Goal: Information Seeking & Learning: Learn about a topic

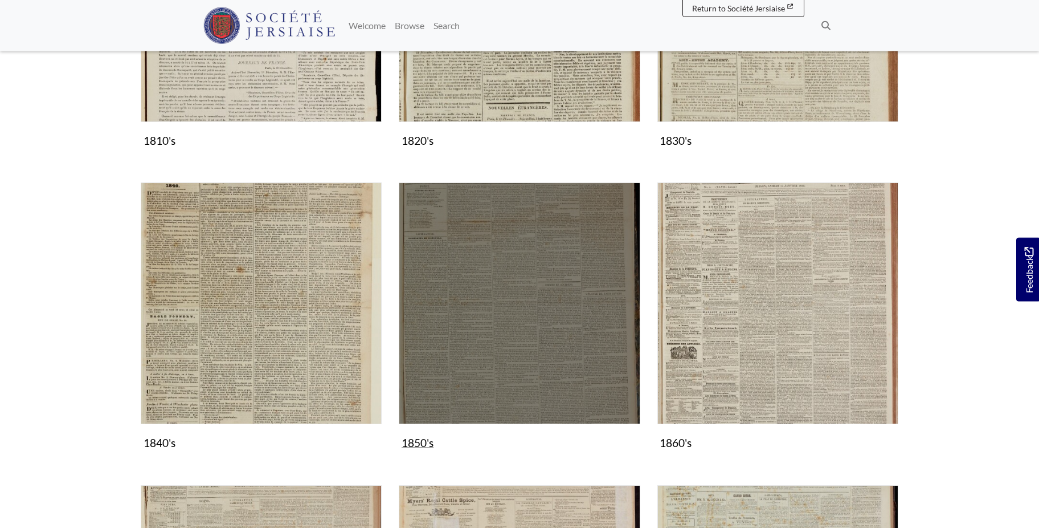
scroll to position [581, 0]
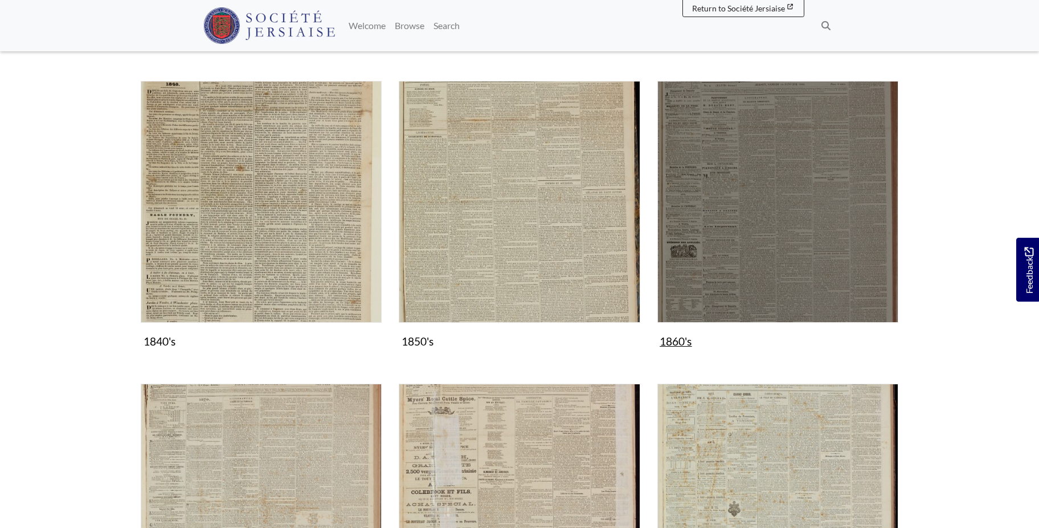
click at [853, 157] on img "Subcollection" at bounding box center [778, 201] width 241 height 241
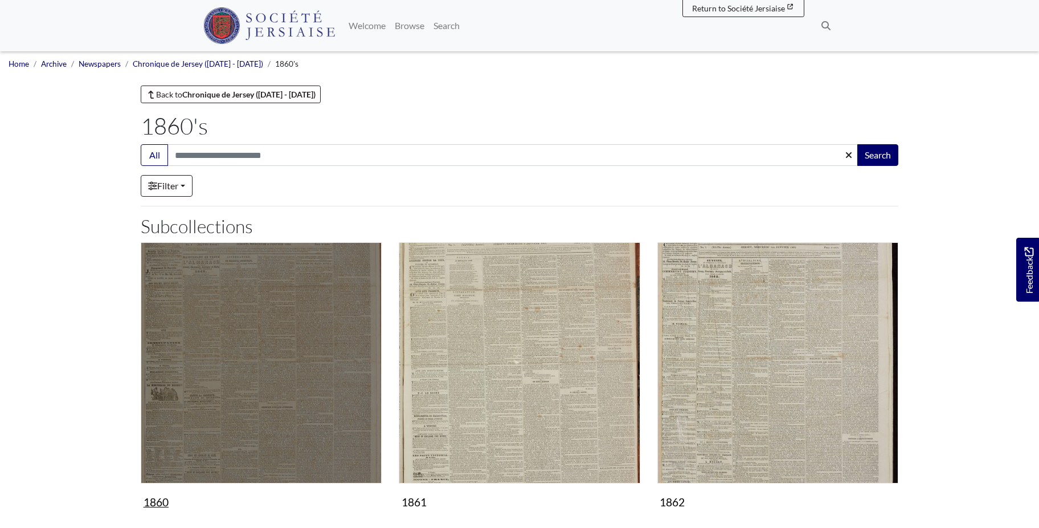
click at [312, 356] on img "Subcollection" at bounding box center [261, 362] width 241 height 241
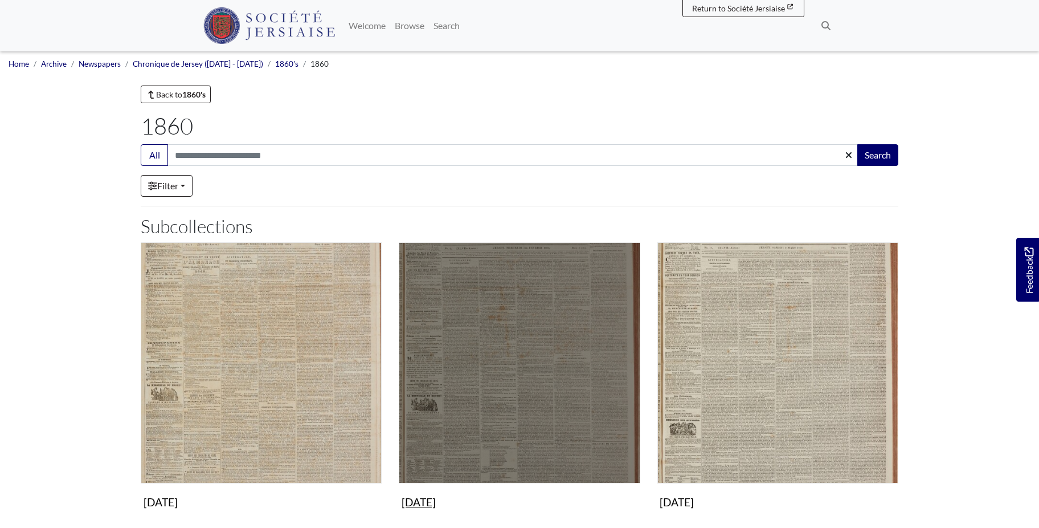
click at [544, 364] on img "Subcollection" at bounding box center [519, 362] width 241 height 241
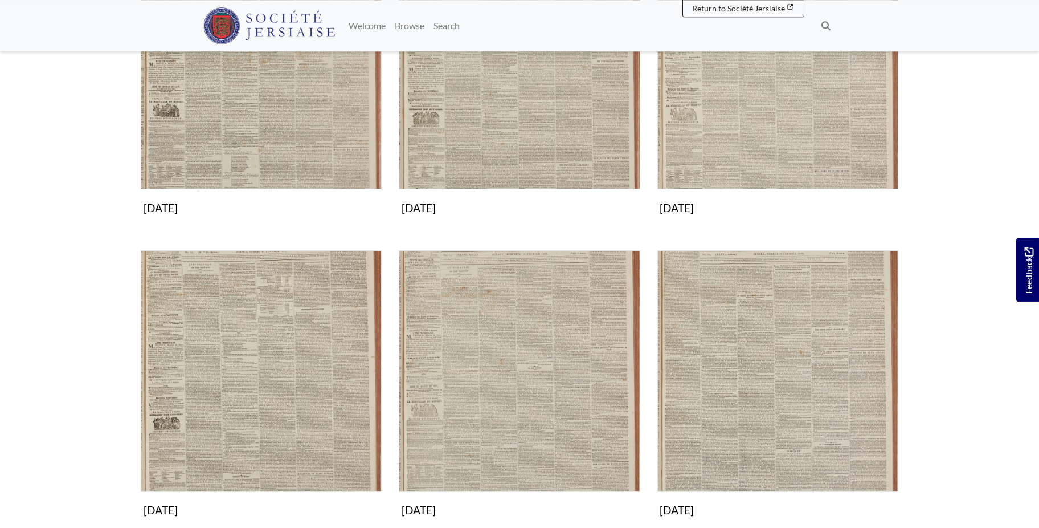
scroll to position [349, 0]
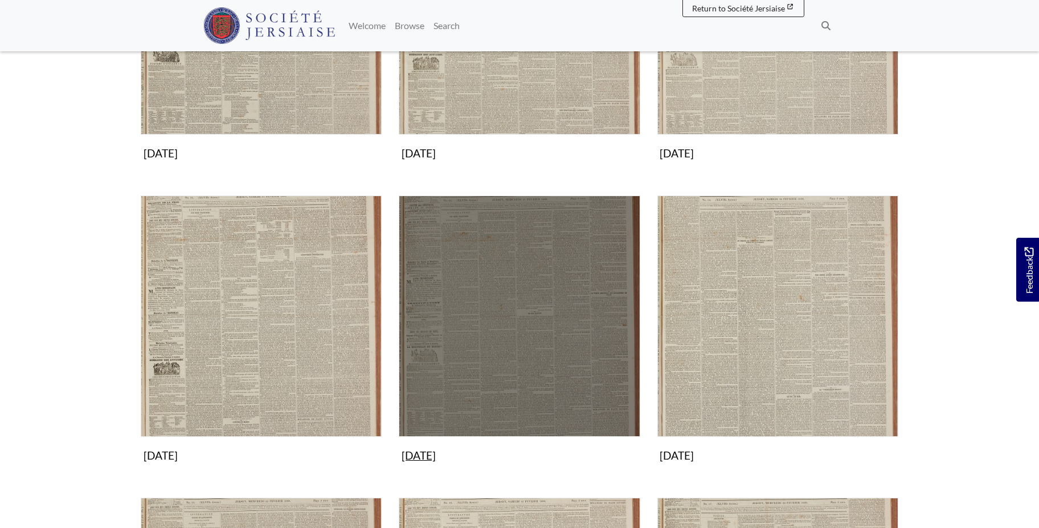
click at [524, 342] on img "Subcollection" at bounding box center [519, 315] width 241 height 241
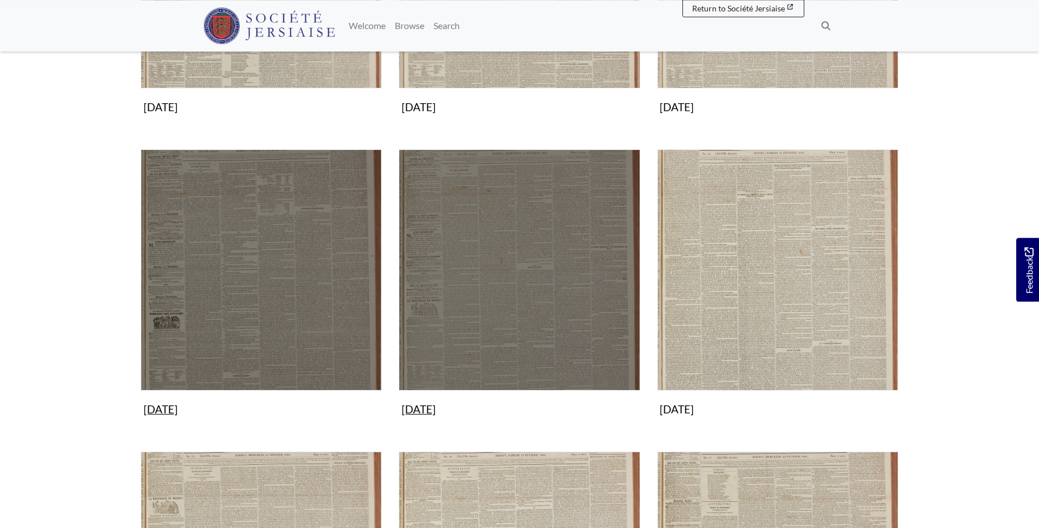
scroll to position [465, 0]
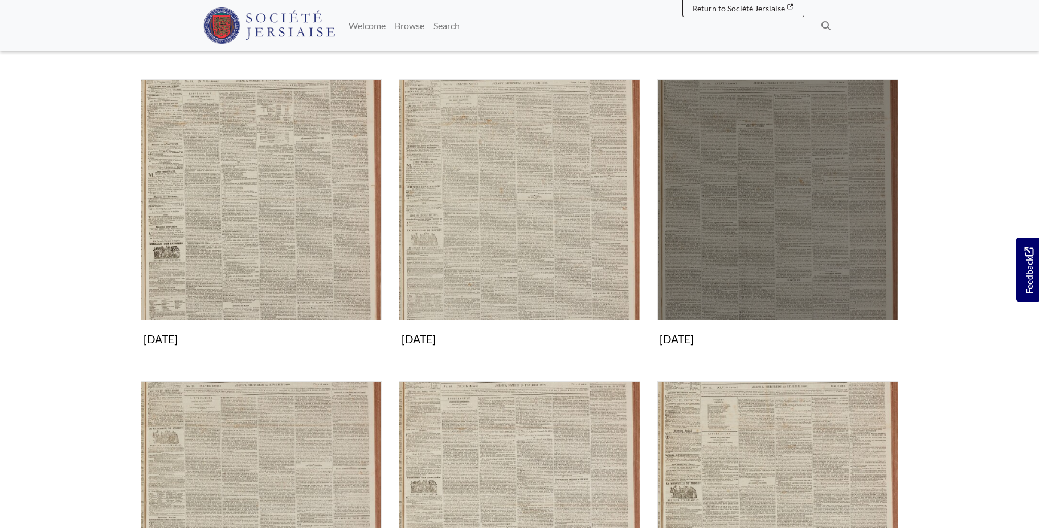
click at [791, 203] on img "Subcollection" at bounding box center [778, 199] width 241 height 241
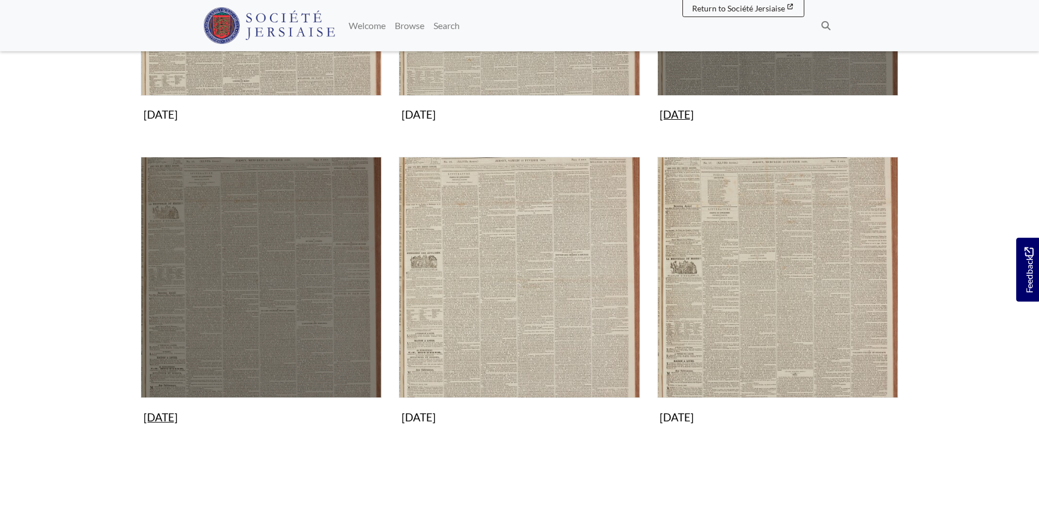
scroll to position [697, 0]
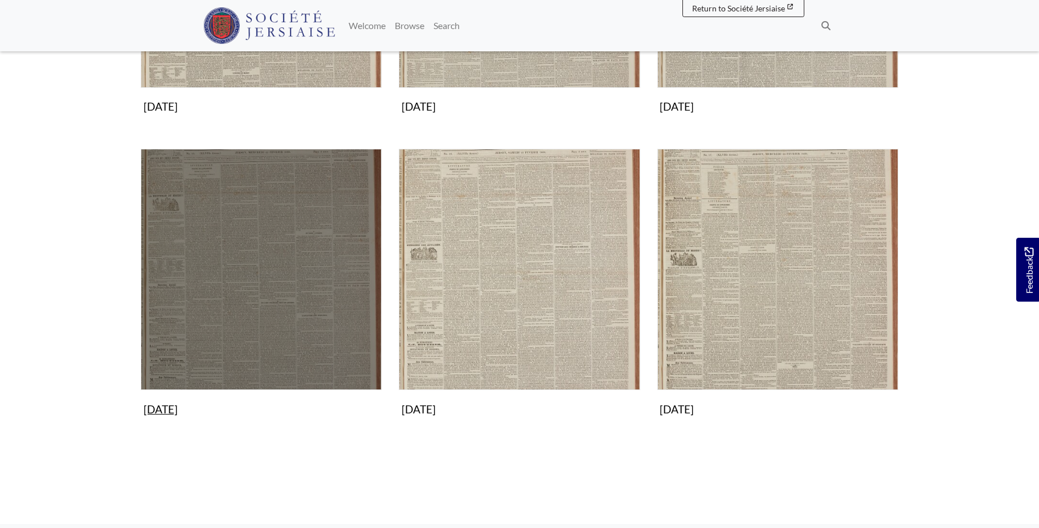
click at [294, 241] on img "Subcollection" at bounding box center [261, 269] width 241 height 241
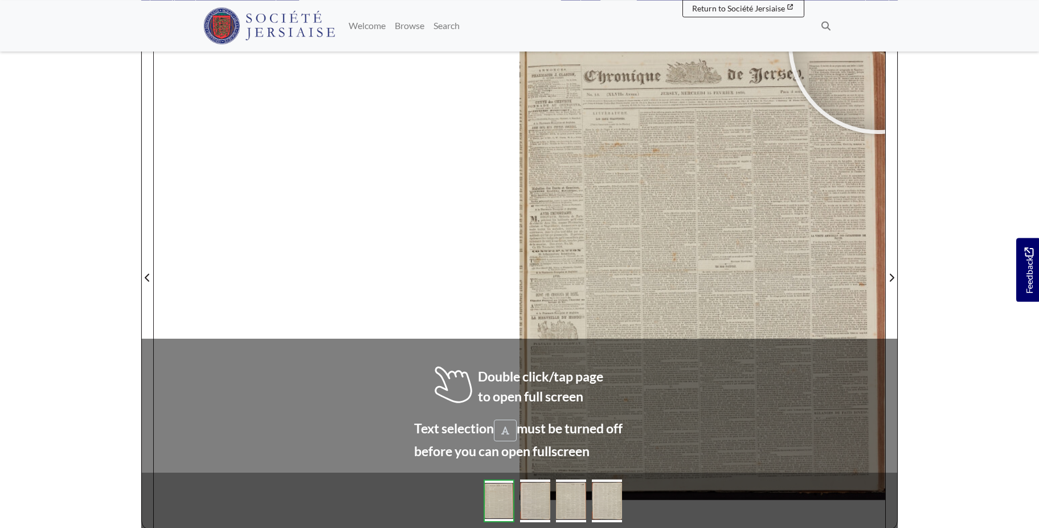
scroll to position [171, 0]
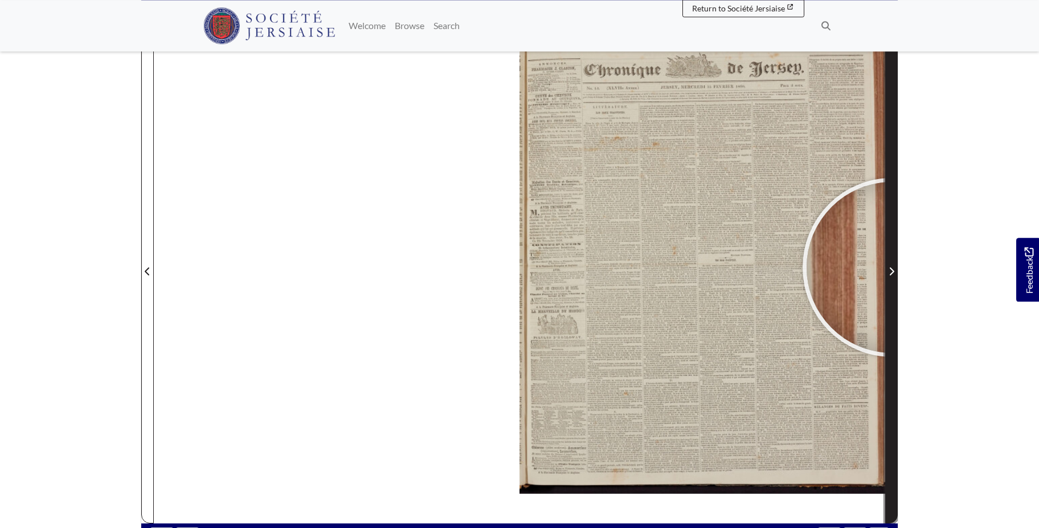
click at [892, 267] on span "Next Page" at bounding box center [891, 271] width 11 height 14
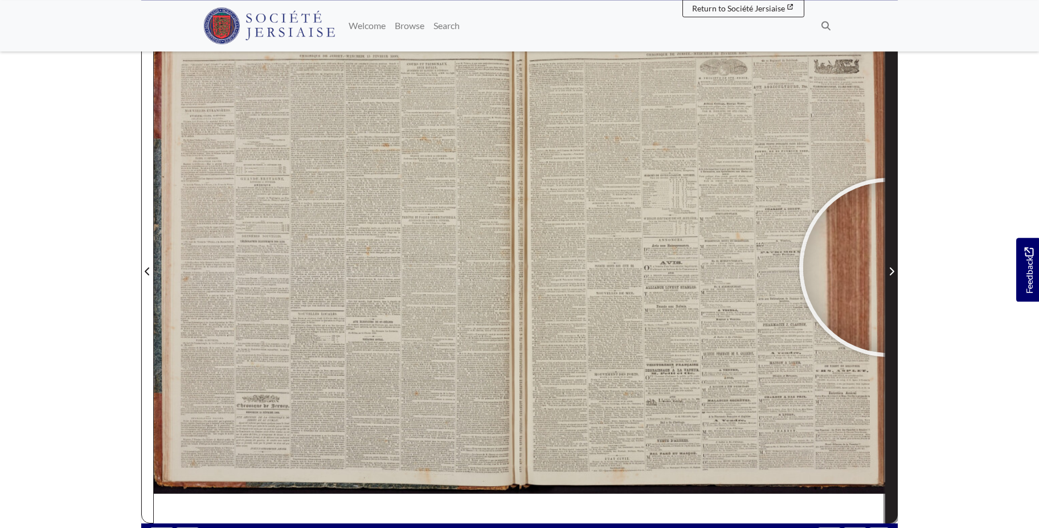
click at [889, 267] on span "Next Page" at bounding box center [891, 271] width 11 height 14
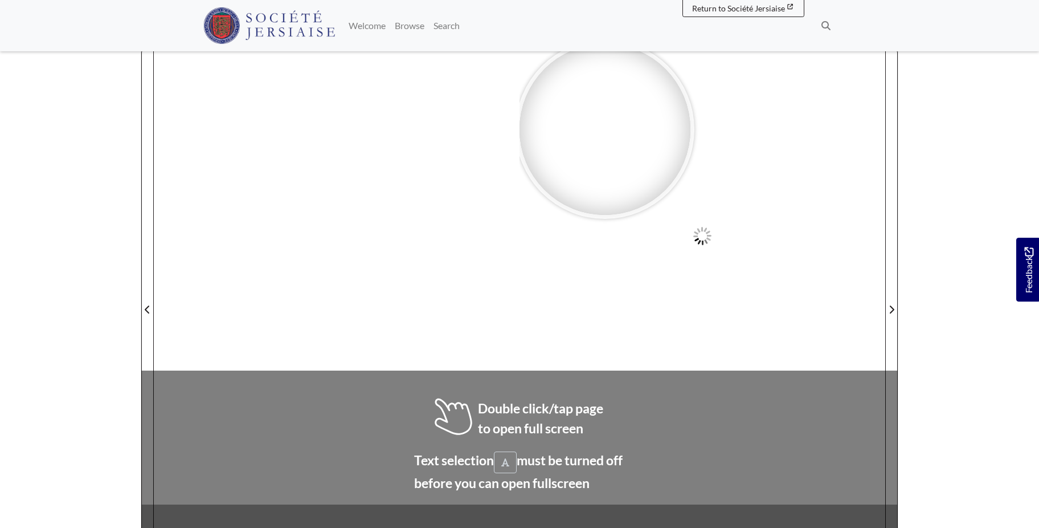
scroll to position [149, 0]
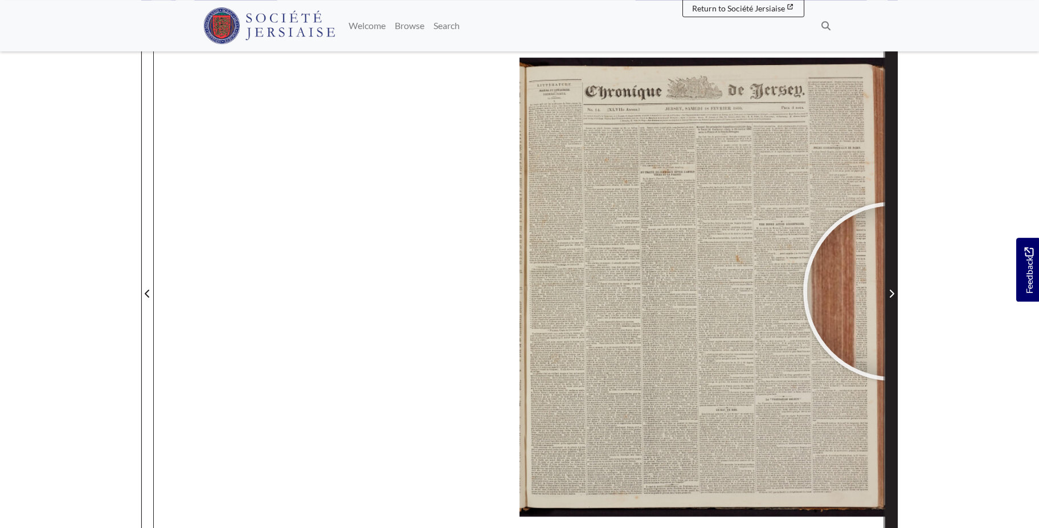
click at [893, 291] on icon "Next Page" at bounding box center [892, 293] width 6 height 9
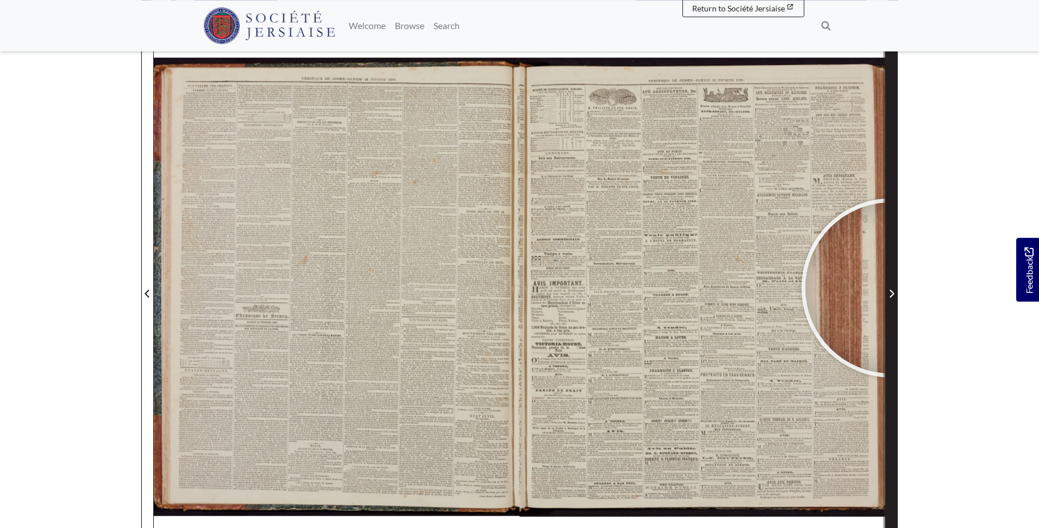
click at [891, 288] on span "Next Page" at bounding box center [891, 294] width 11 height 14
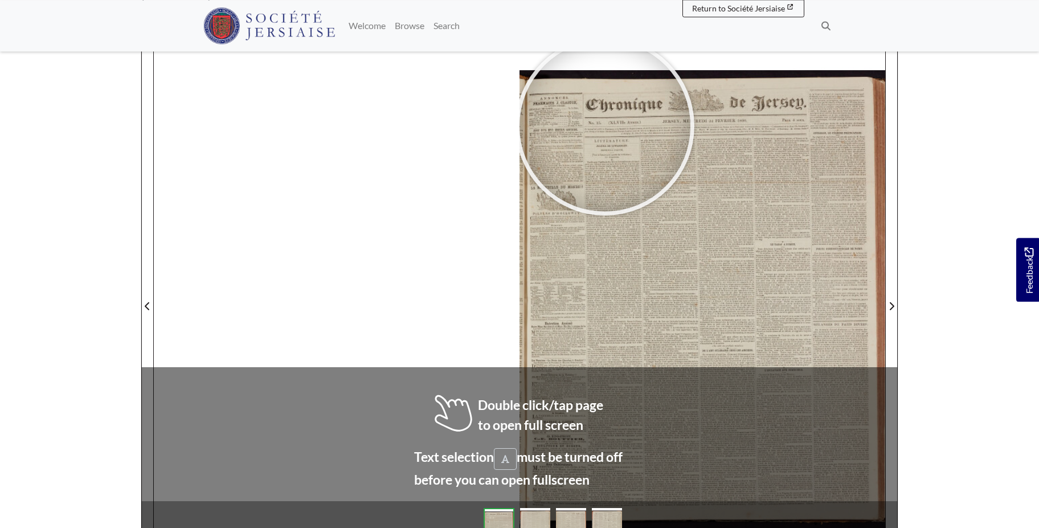
scroll to position [146, 0]
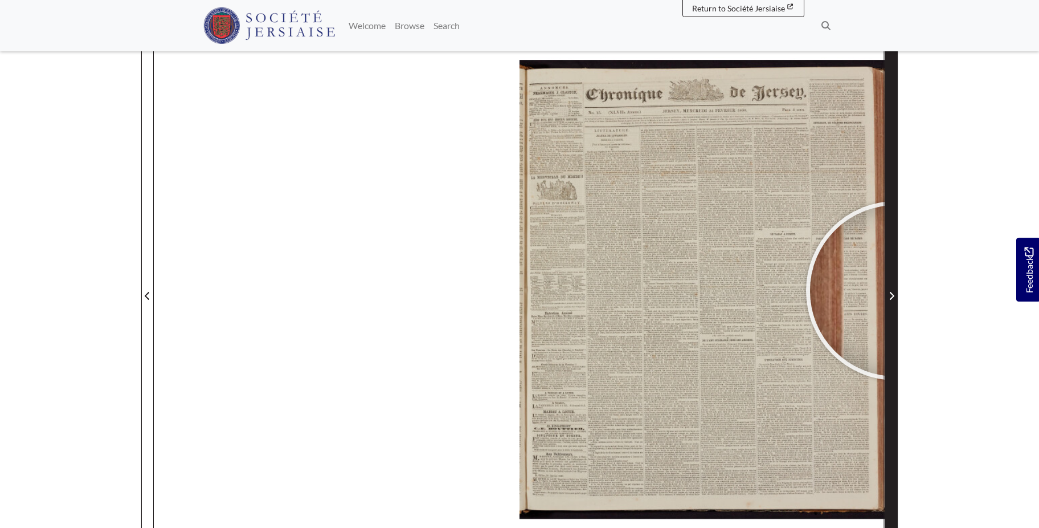
click at [896, 291] on span "Next Page" at bounding box center [891, 296] width 11 height 14
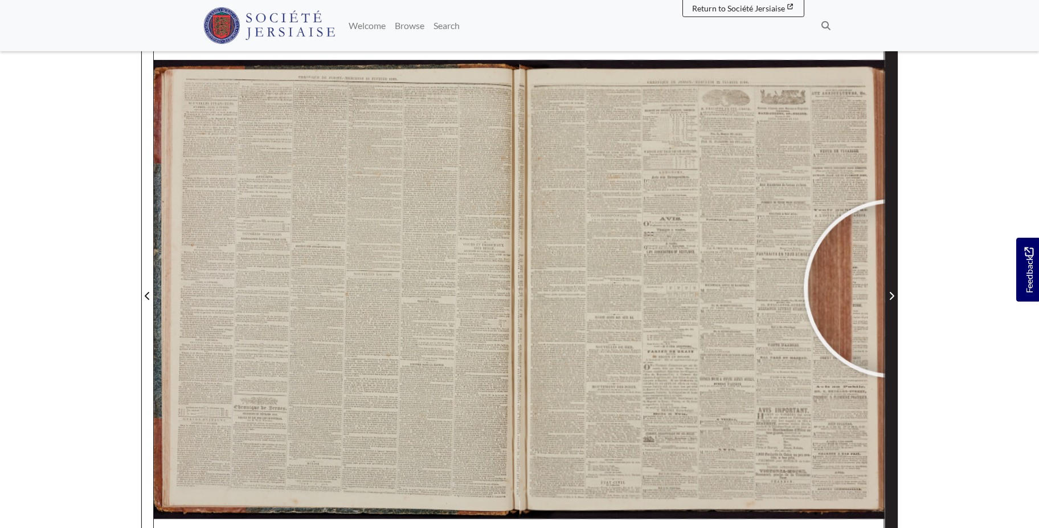
click at [893, 288] on span "Next Page" at bounding box center [891, 289] width 11 height 516
